Goal: Task Accomplishment & Management: Complete application form

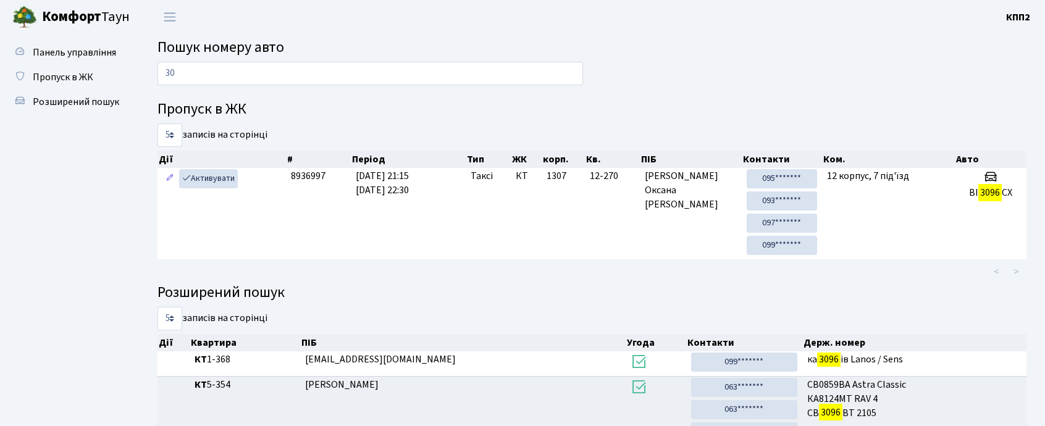
type input "3"
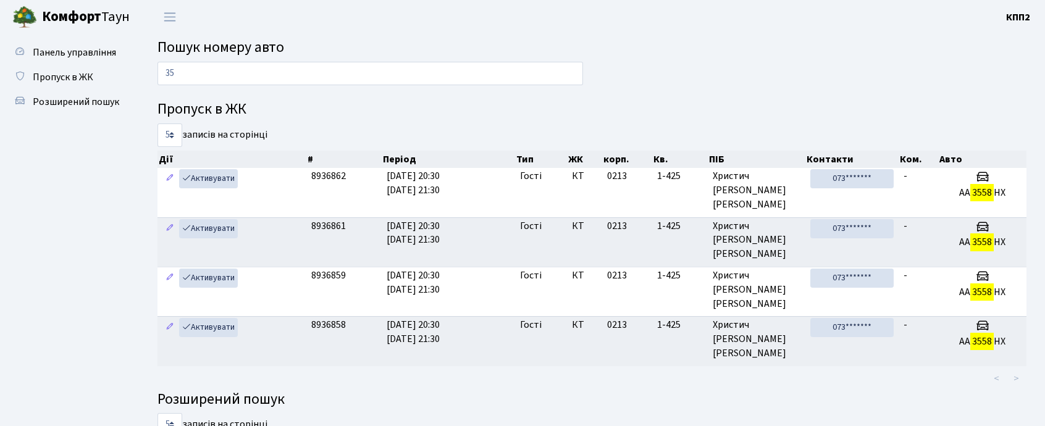
type input "3"
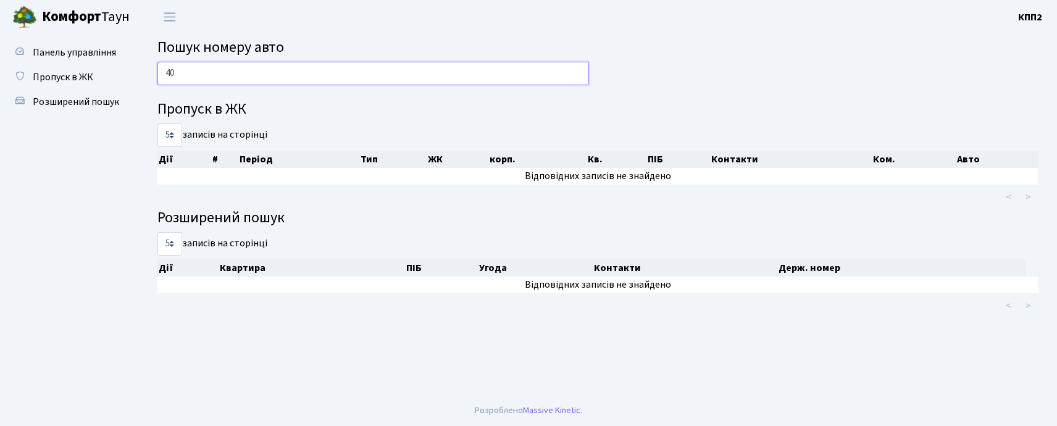
type input "4"
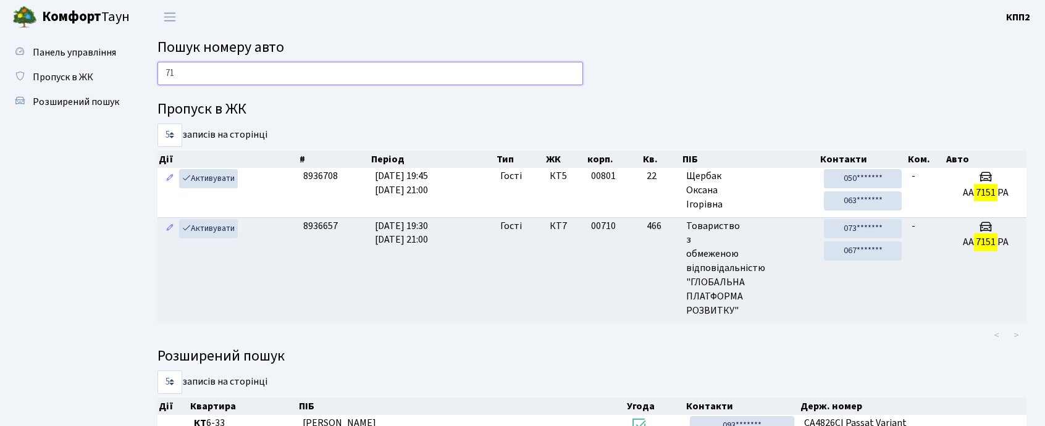
type input "7"
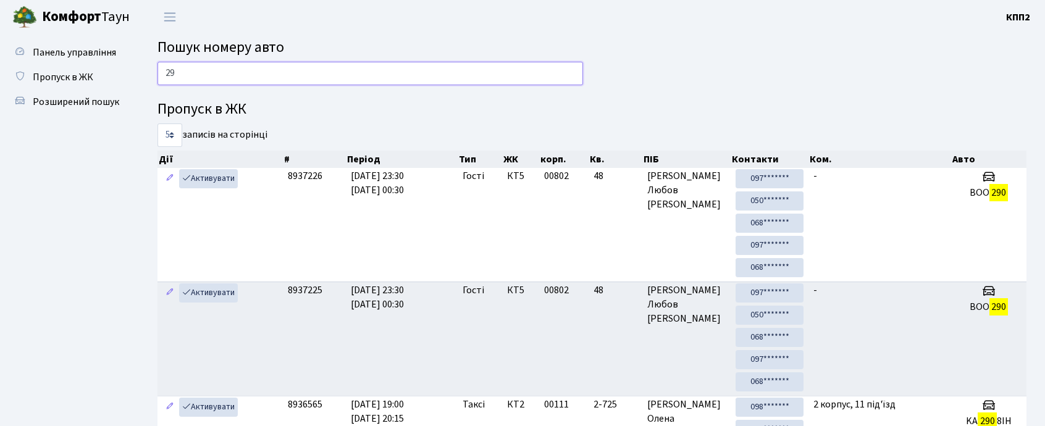
type input "2"
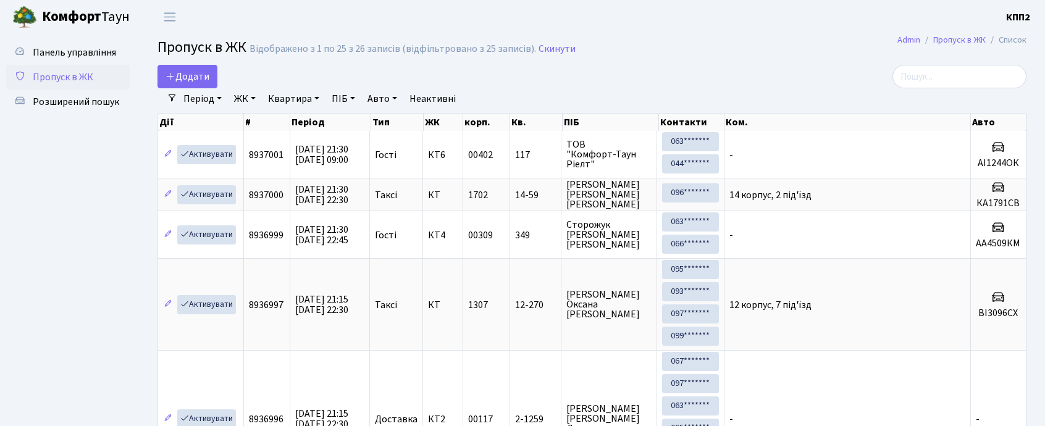
select select "25"
click at [193, 77] on span "Додати" at bounding box center [187, 77] width 44 height 14
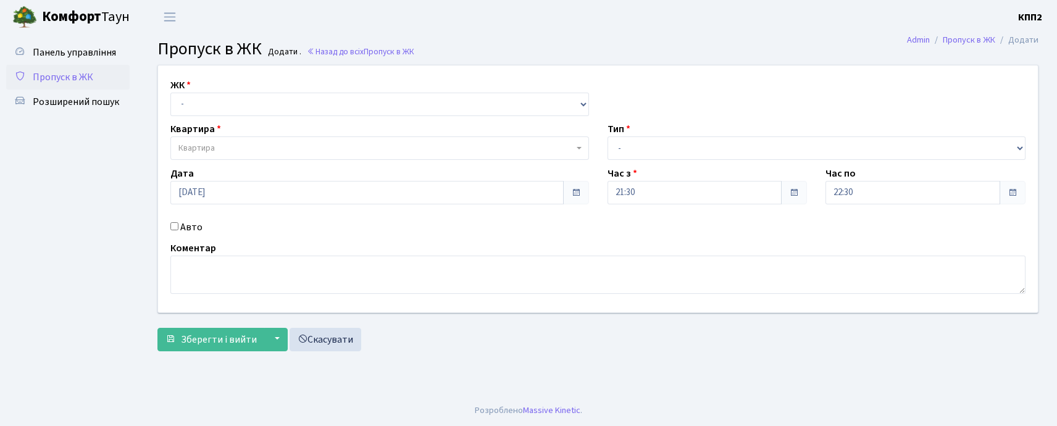
click at [190, 224] on label "Авто" at bounding box center [191, 227] width 22 height 15
click at [178, 224] on input "Авто" at bounding box center [174, 226] width 8 height 8
checkbox input "true"
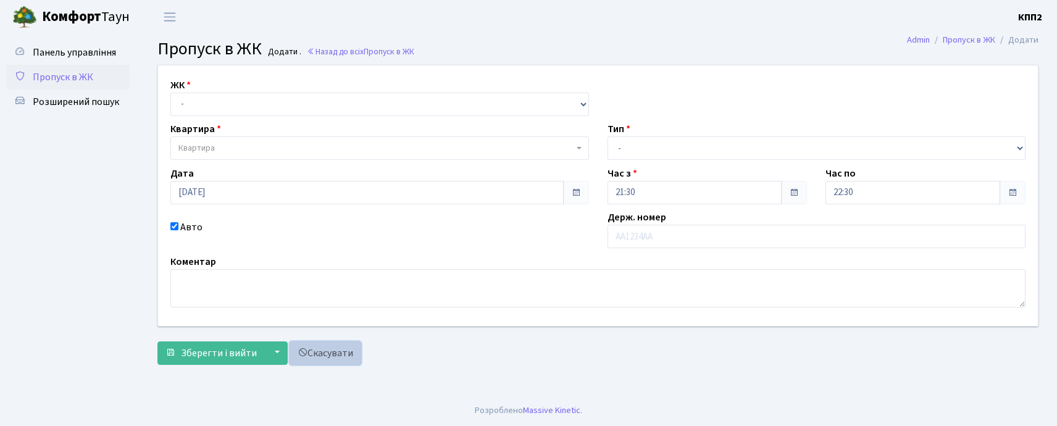
click at [320, 358] on link "Скасувати" at bounding box center [326, 352] width 72 height 23
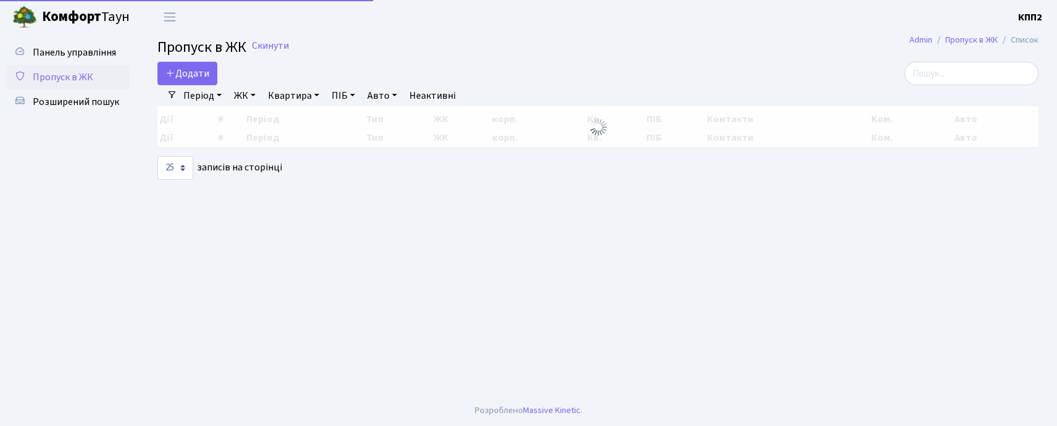
select select "25"
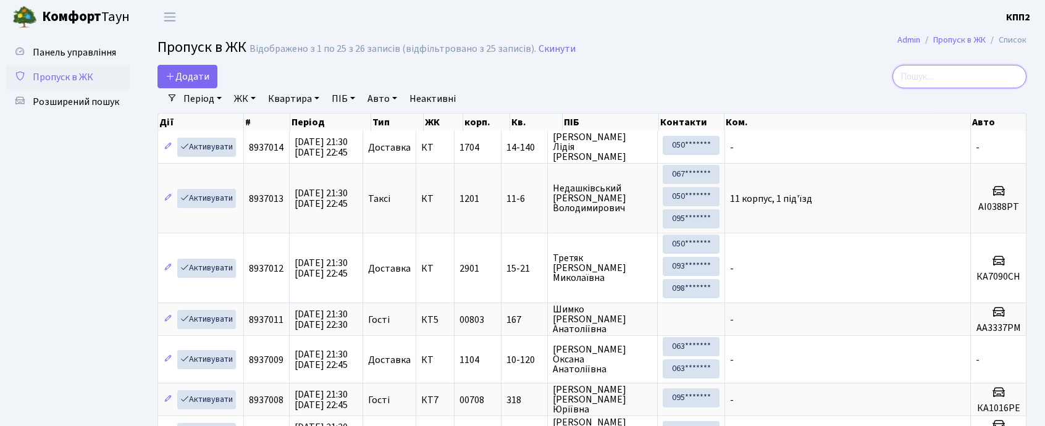
click at [932, 84] on input "search" at bounding box center [959, 76] width 134 height 23
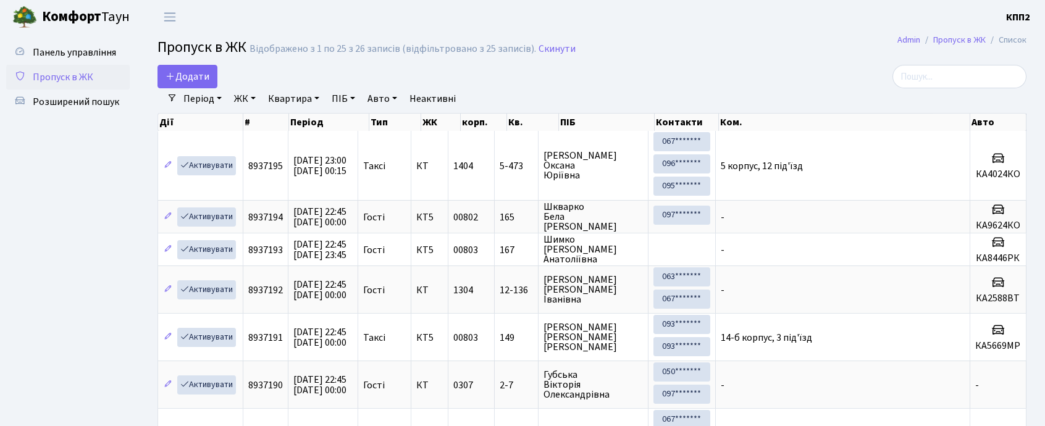
select select "25"
click at [183, 75] on span "Додати" at bounding box center [187, 77] width 44 height 14
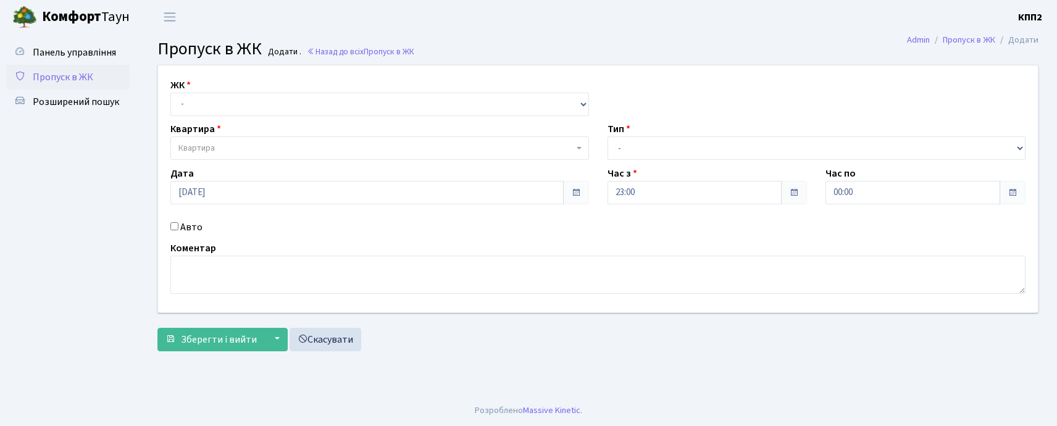
click at [174, 225] on input "Авто" at bounding box center [174, 226] width 8 height 8
checkbox input "true"
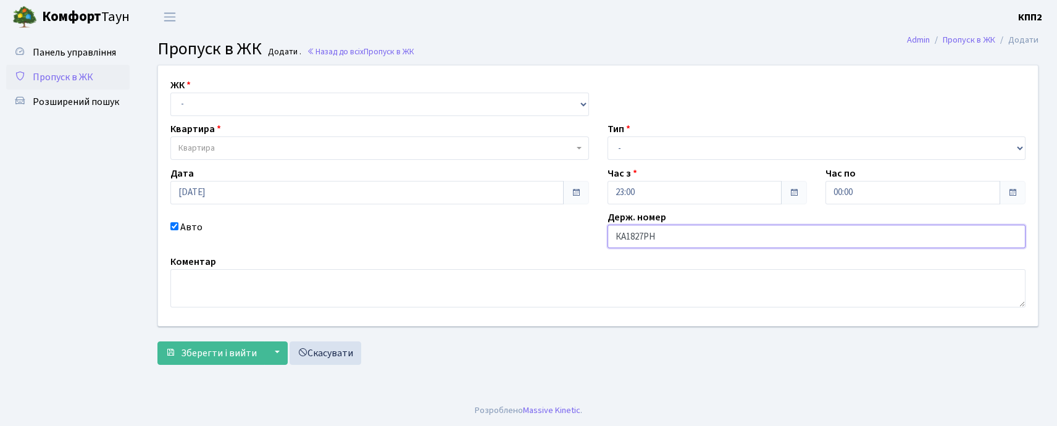
type input "КА1827РН"
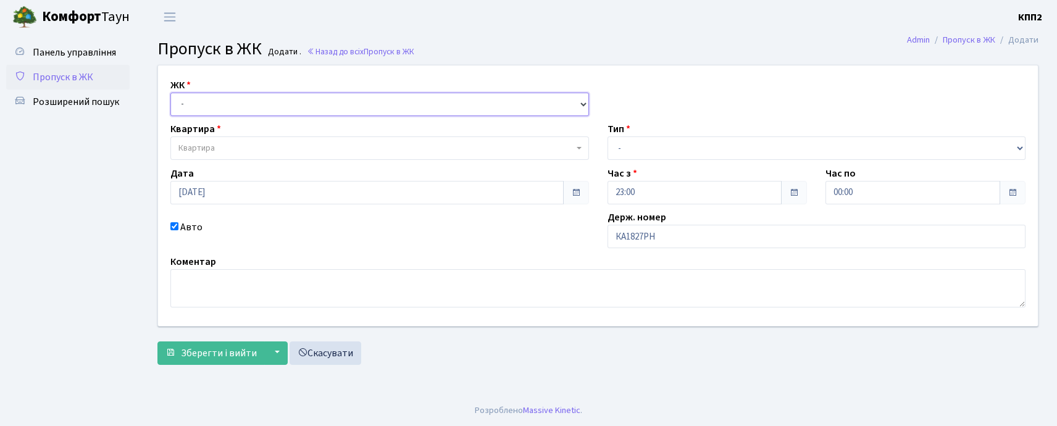
click at [194, 106] on select "- КТ, вул. Регенераторна, 4 КТ2, просп. Соборності, 17 КТ3, вул. Березнева, 16 …" at bounding box center [379, 104] width 419 height 23
select select "271"
click at [170, 93] on select "- КТ, вул. Регенераторна, 4 КТ2, просп. Соборності, 17 КТ3, вул. Березнева, 16 …" at bounding box center [379, 104] width 419 height 23
select select
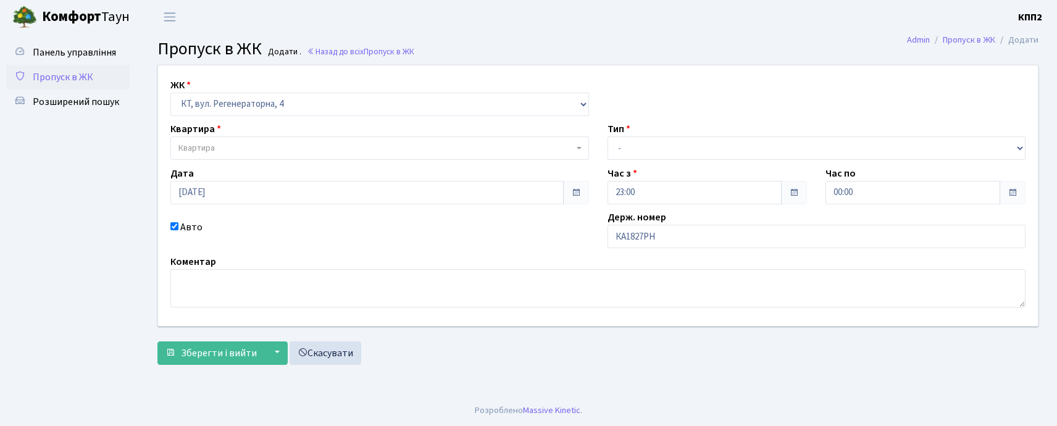
click at [194, 144] on span "Квартира" at bounding box center [196, 148] width 36 height 12
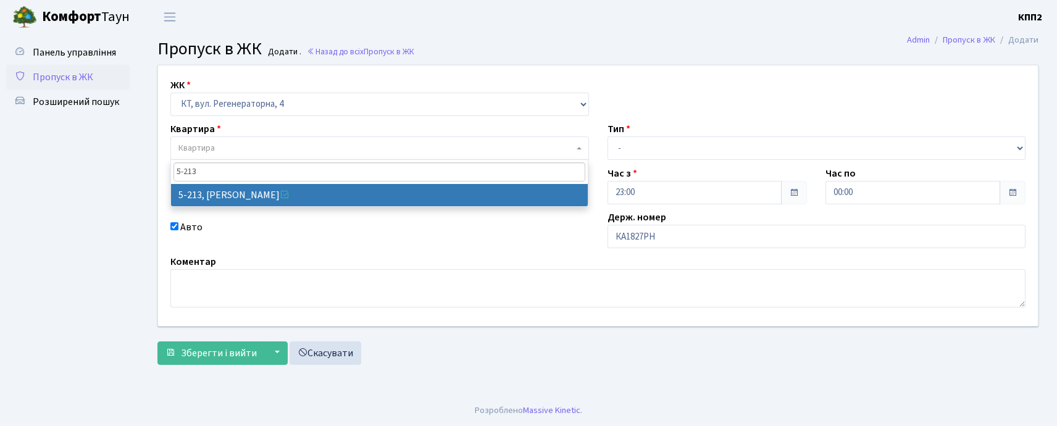
type input "5-213"
select select "2371"
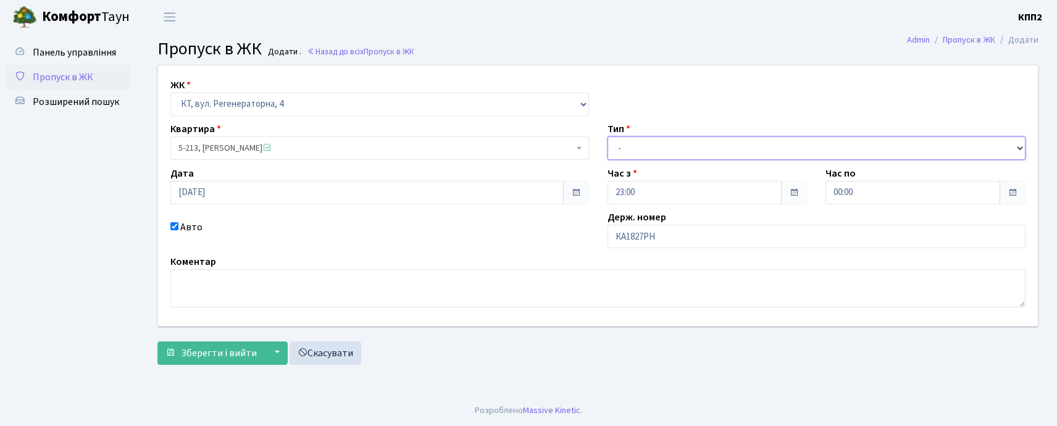
click at [627, 141] on select "- Доставка Таксі Гості Сервіс" at bounding box center [817, 147] width 419 height 23
select select "2"
click at [608, 136] on select "- Доставка Таксі Гості Сервіс" at bounding box center [817, 147] width 419 height 23
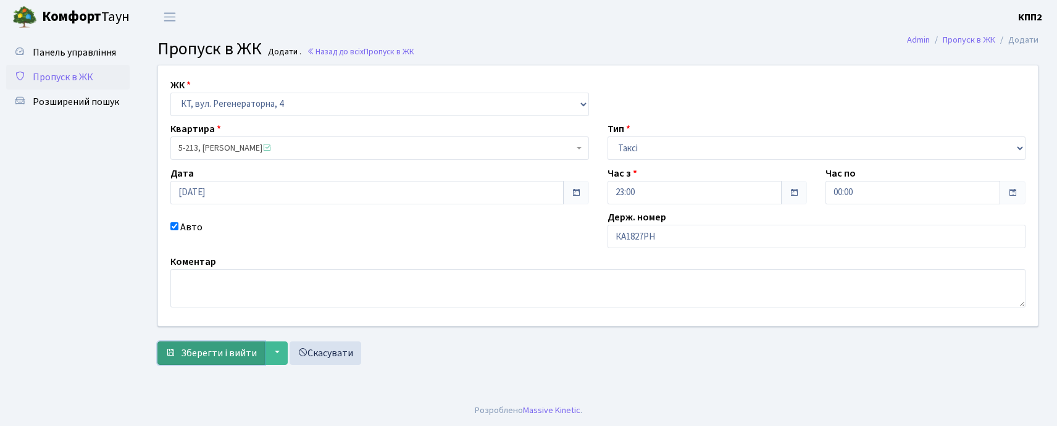
click at [228, 354] on span "Зберегти і вийти" at bounding box center [219, 353] width 76 height 14
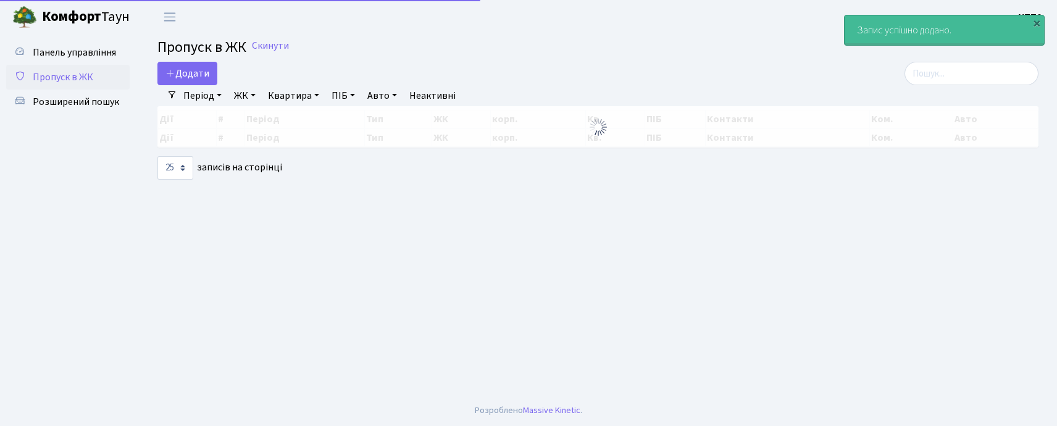
select select "25"
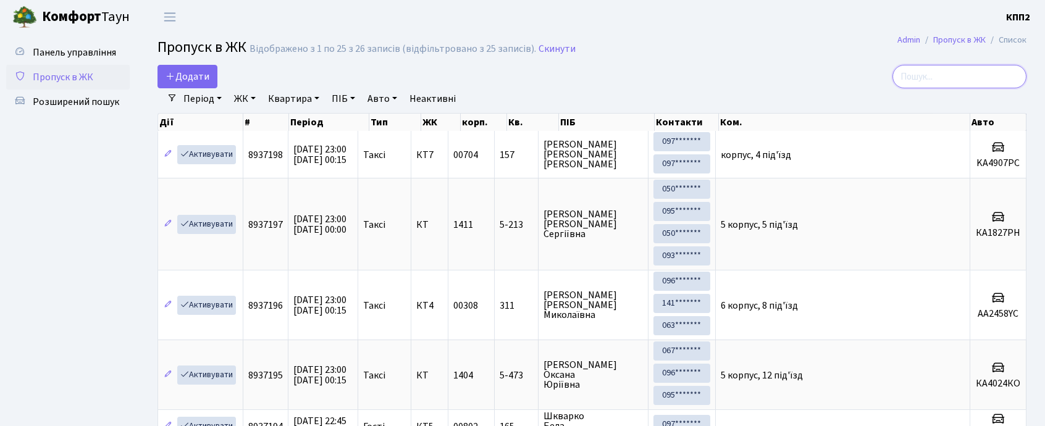
click at [927, 75] on input "search" at bounding box center [959, 76] width 134 height 23
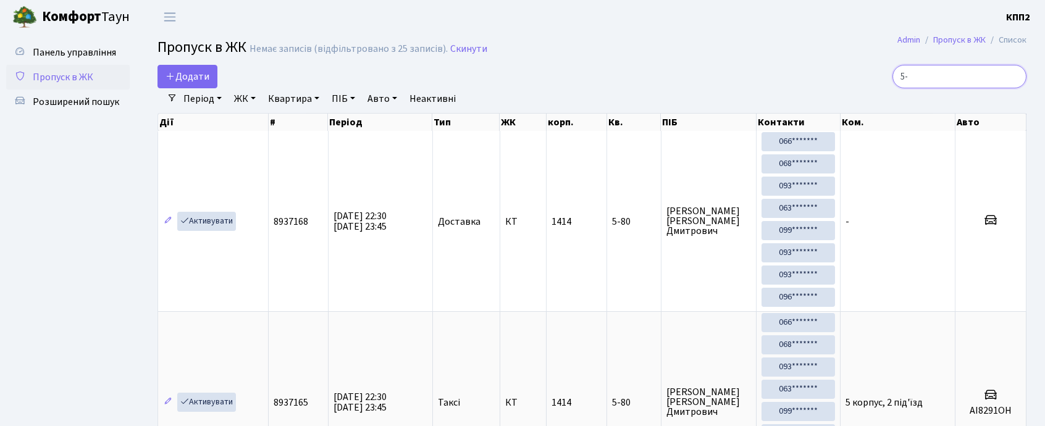
type input "5"
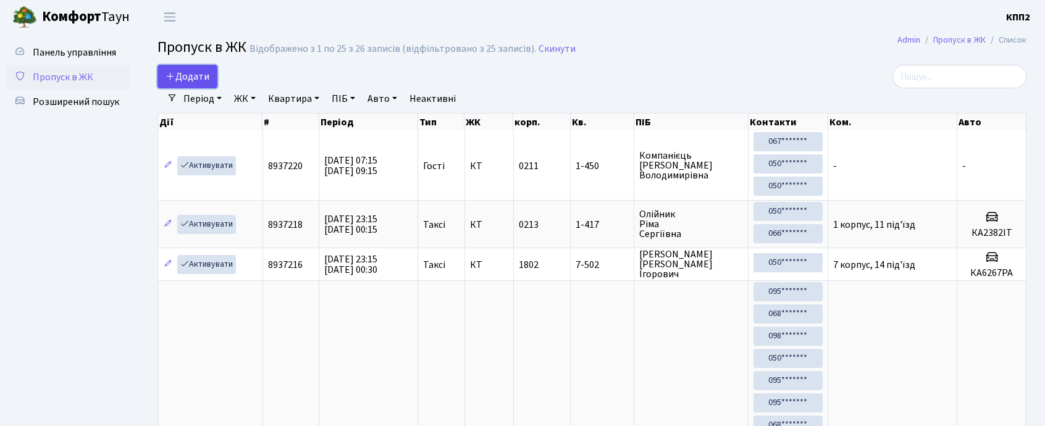
click at [198, 80] on span "Додати" at bounding box center [187, 77] width 44 height 14
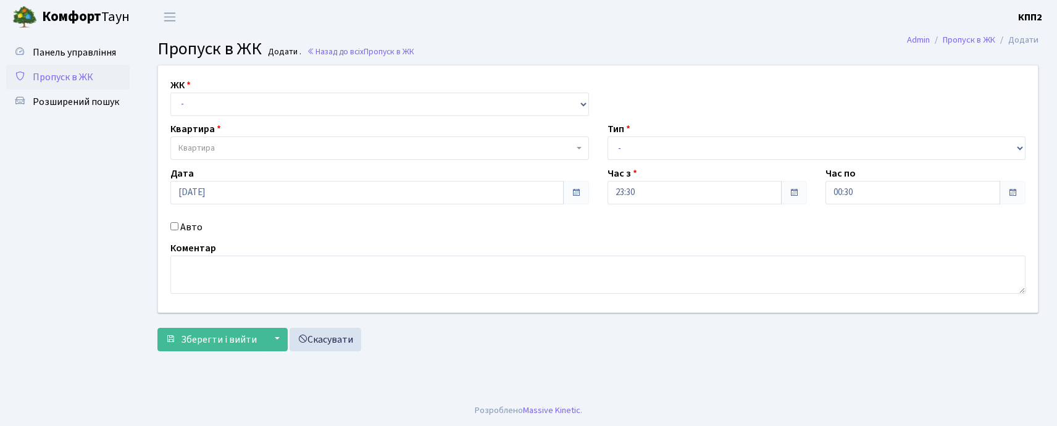
click at [175, 224] on input "Авто" at bounding box center [174, 226] width 8 height 8
checkbox input "true"
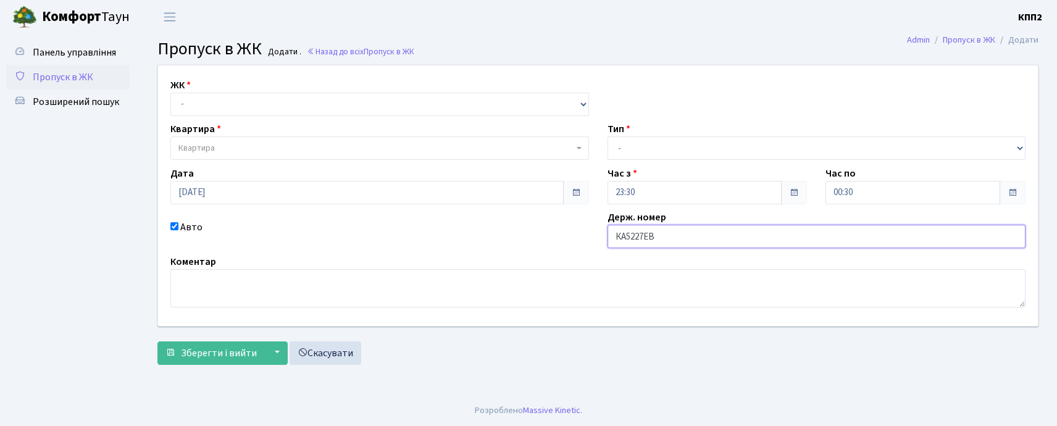
type input "КА5227ЕВ"
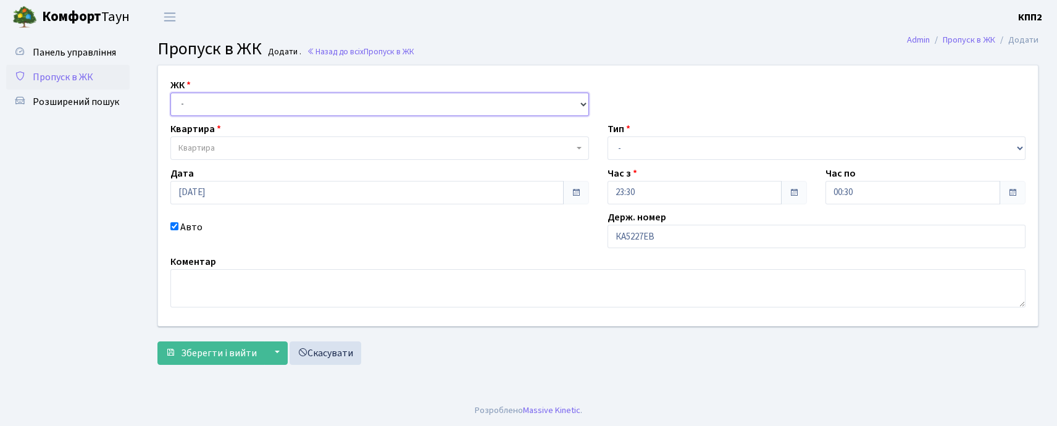
click at [210, 96] on select "- КТ, вул. Регенераторна, 4 КТ2, просп. [STREET_ADDRESS] [STREET_ADDRESS] [PERS…" at bounding box center [379, 104] width 419 height 23
select select "271"
click at [170, 93] on select "- КТ, вул. Регенераторна, 4 КТ2, просп. Соборності, 17 КТ3, вул. Березнева, 16 …" at bounding box center [379, 104] width 419 height 23
select select
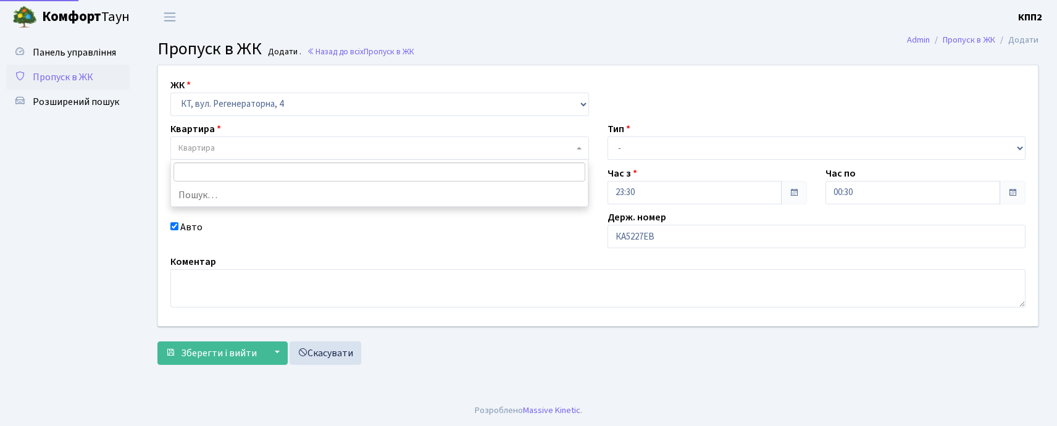
click at [205, 151] on span "Квартира" at bounding box center [196, 148] width 36 height 12
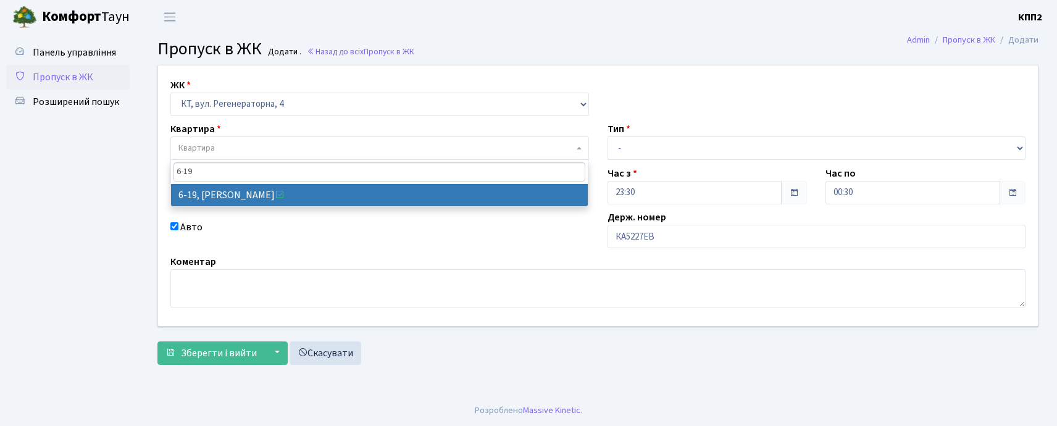
type input "6-19"
select select "5199"
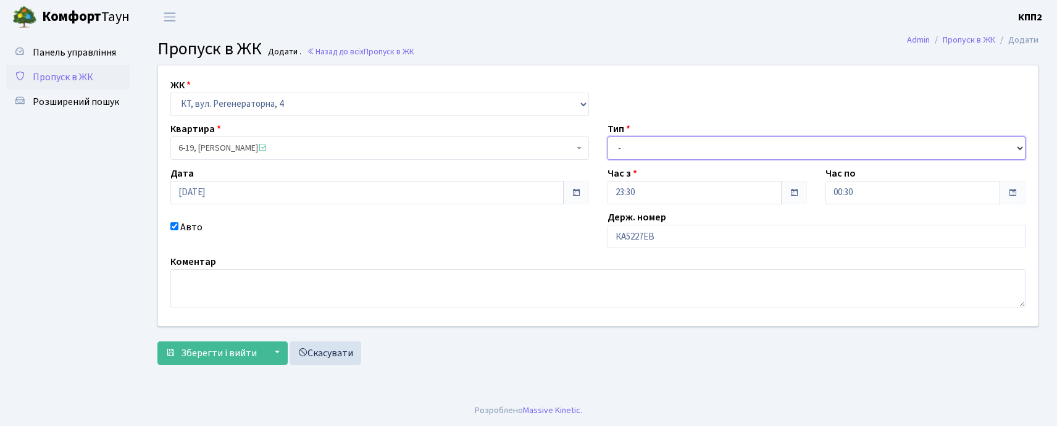
click at [668, 149] on select "- Доставка Таксі Гості Сервіс" at bounding box center [817, 147] width 419 height 23
select select "2"
click at [608, 136] on select "- Доставка Таксі Гості Сервіс" at bounding box center [817, 147] width 419 height 23
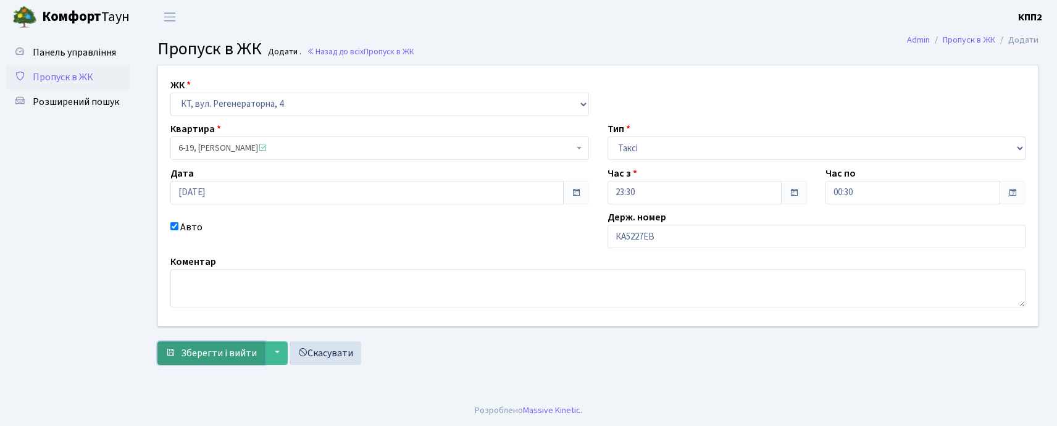
click at [238, 361] on button "Зберегти і вийти" at bounding box center [210, 352] width 107 height 23
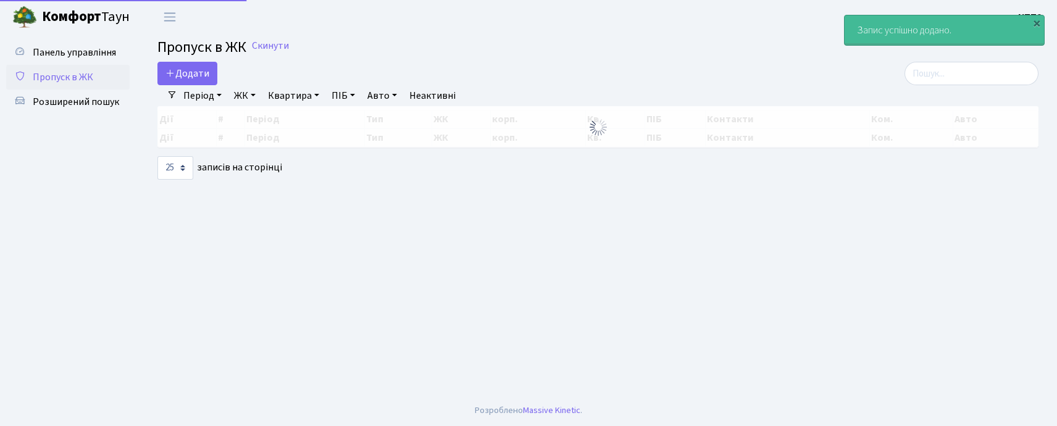
select select "25"
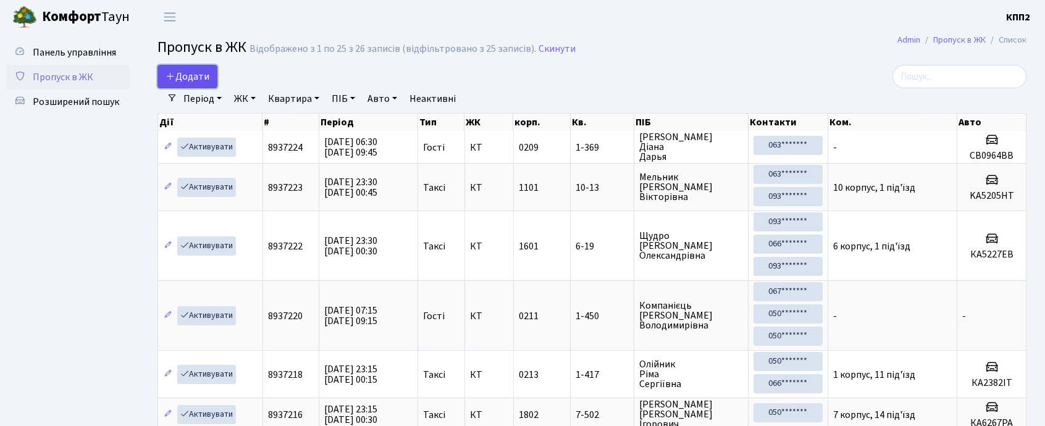
click at [201, 72] on span "Додати" at bounding box center [187, 77] width 44 height 14
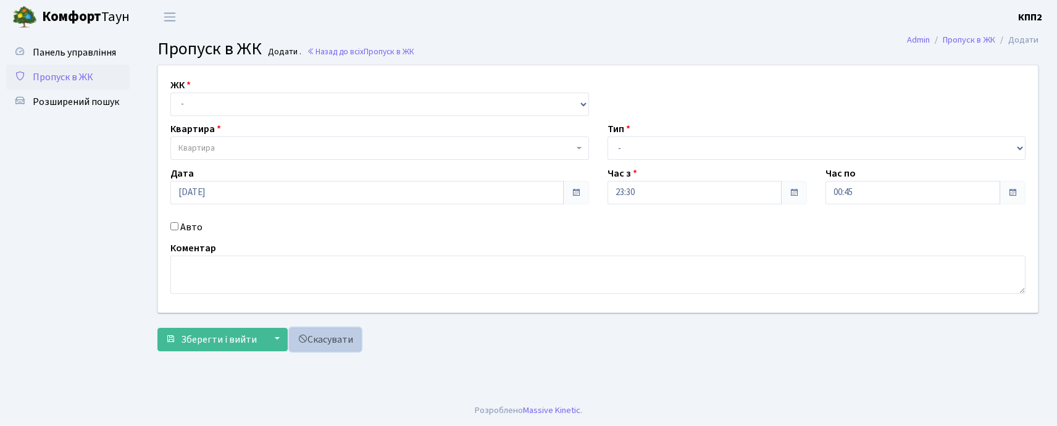
click at [333, 343] on link "Скасувати" at bounding box center [326, 339] width 72 height 23
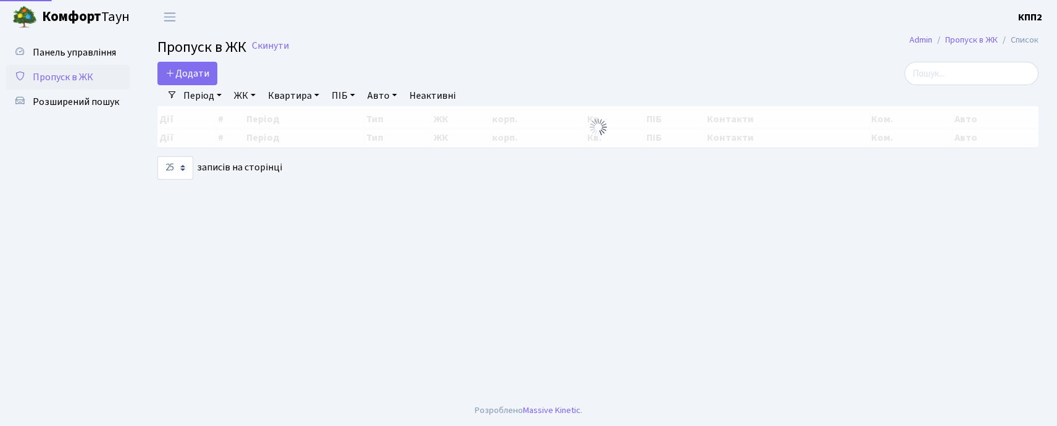
select select "25"
